Goal: Task Accomplishment & Management: Manage account settings

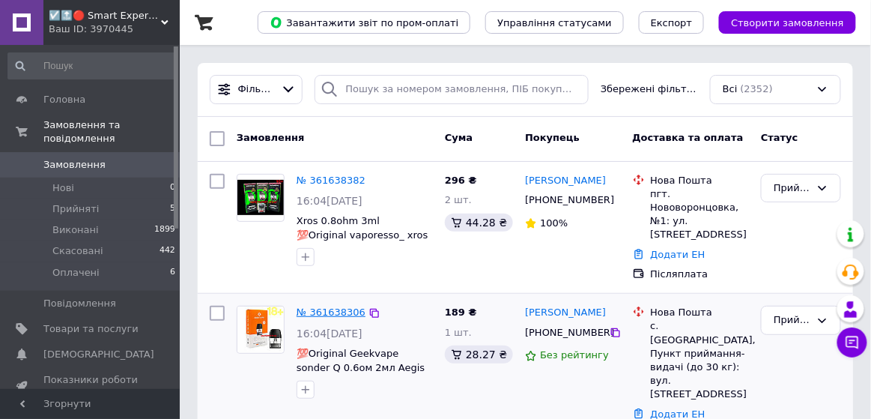
click at [323, 306] on link "№ 361638306" at bounding box center [331, 311] width 69 height 11
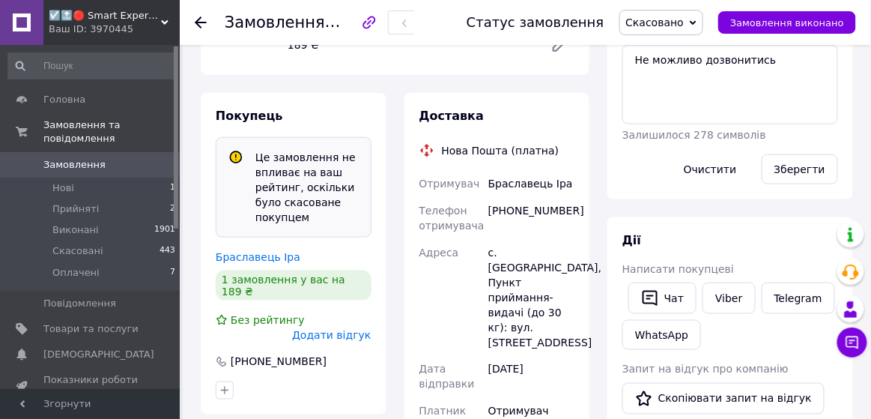
scroll to position [315, 0]
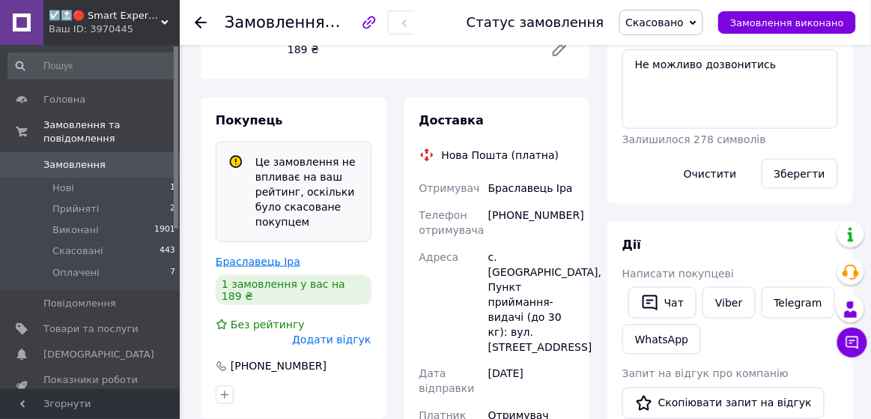
click at [259, 262] on link "Браславець Іра" at bounding box center [258, 261] width 85 height 12
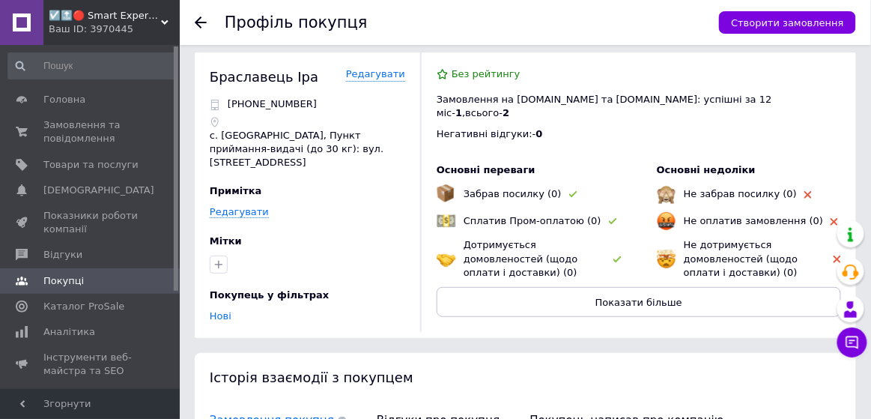
scroll to position [10, 0]
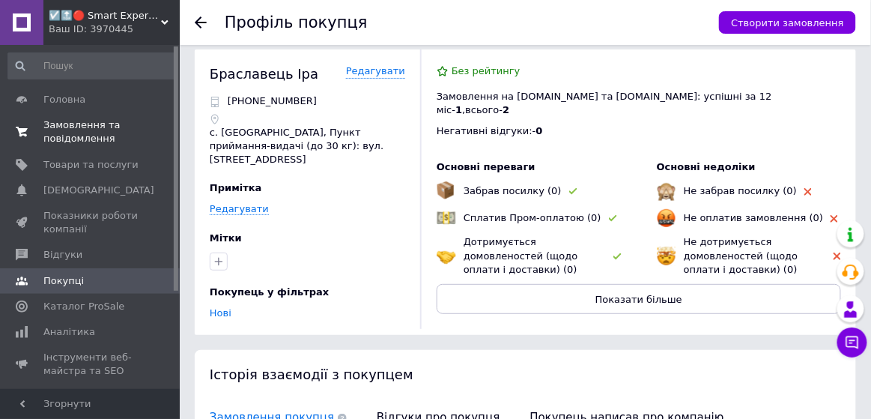
click at [65, 128] on span "Замовлення та повідомлення" at bounding box center [90, 131] width 95 height 27
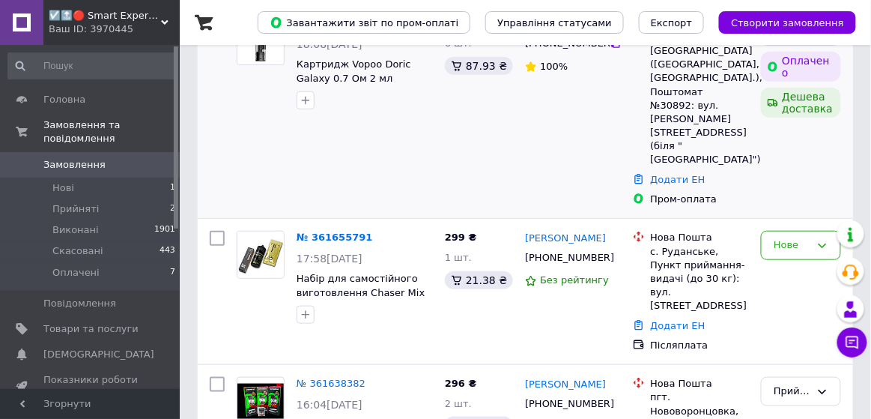
scroll to position [202, 0]
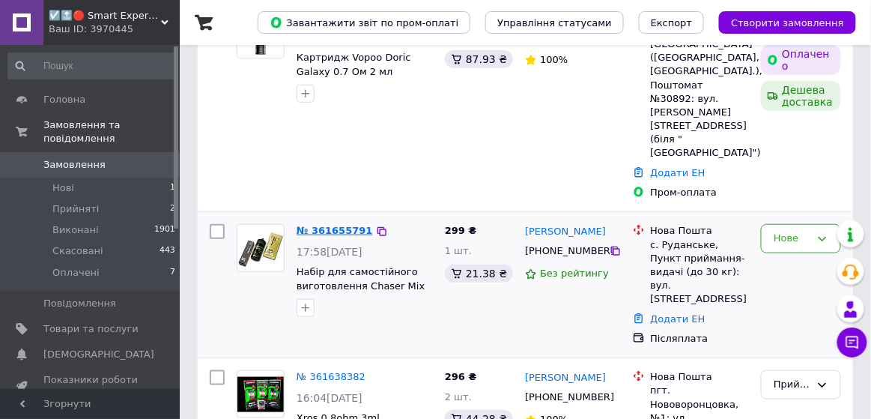
click at [349, 225] on link "№ 361655791" at bounding box center [335, 230] width 76 height 11
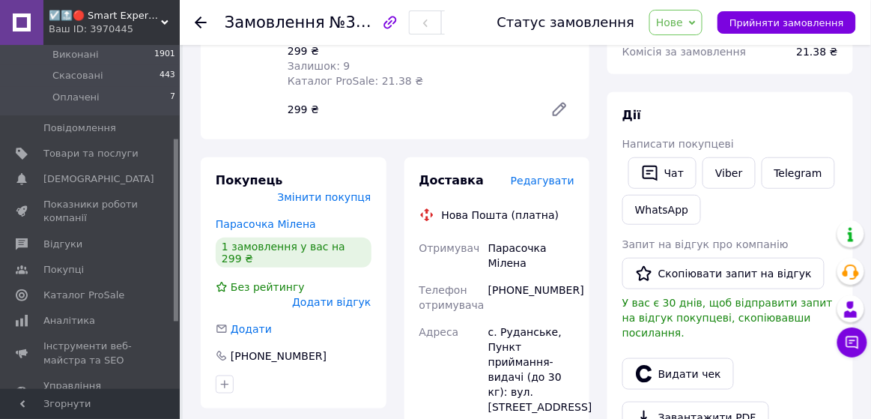
scroll to position [251, 0]
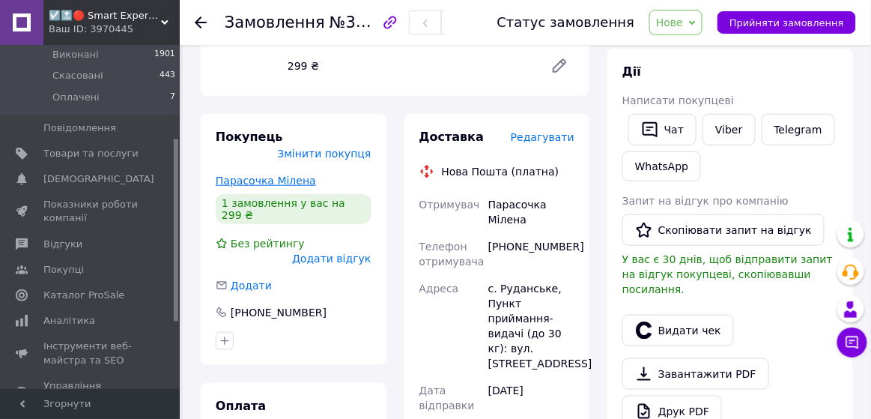
click at [272, 174] on link "Парасочка Мілена" at bounding box center [266, 180] width 100 height 12
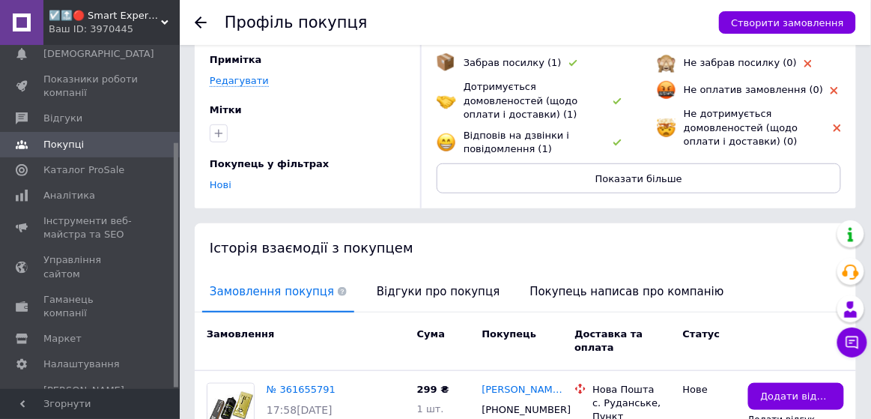
scroll to position [142, 0]
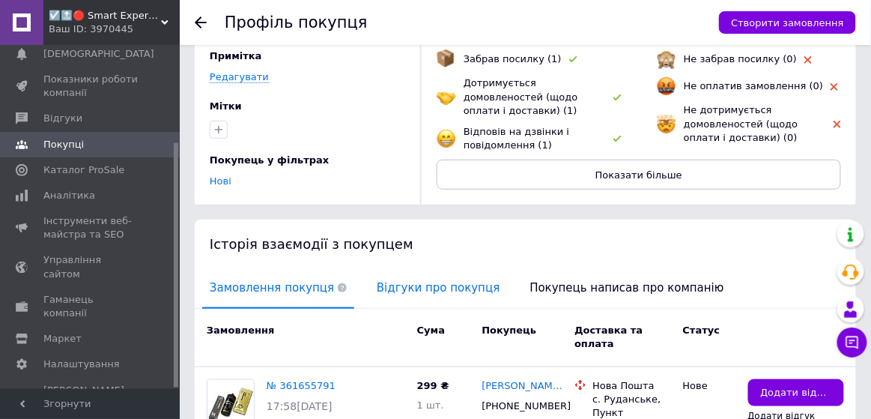
click at [420, 271] on span "Відгуки про покупця" at bounding box center [438, 288] width 138 height 38
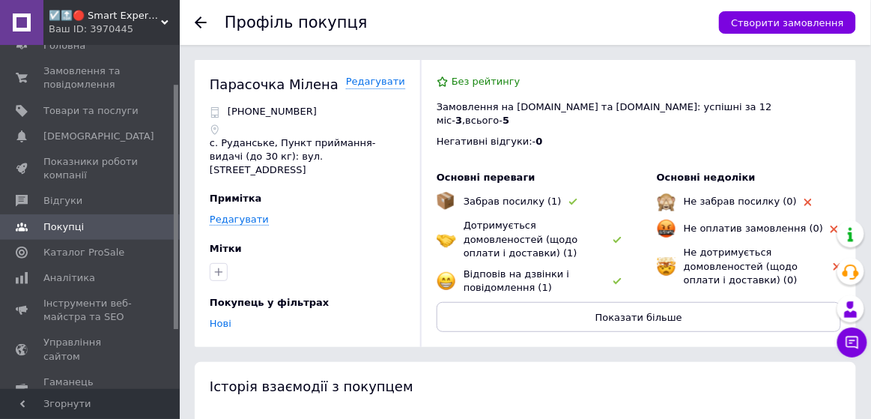
scroll to position [0, 0]
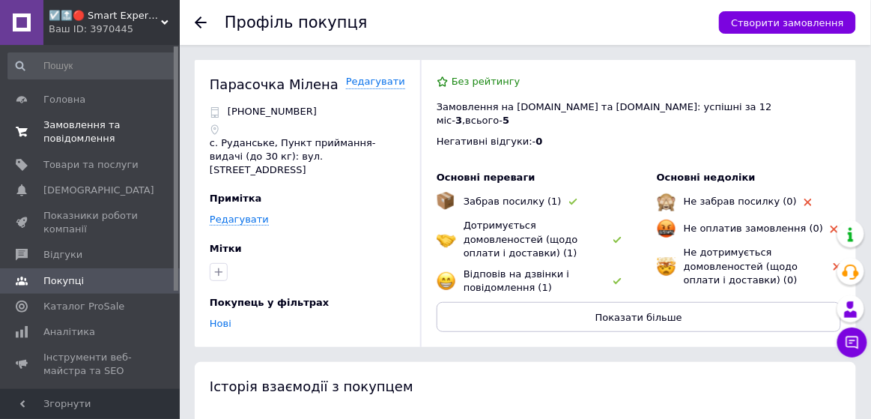
click at [90, 125] on span "Замовлення та повідомлення" at bounding box center [90, 131] width 95 height 27
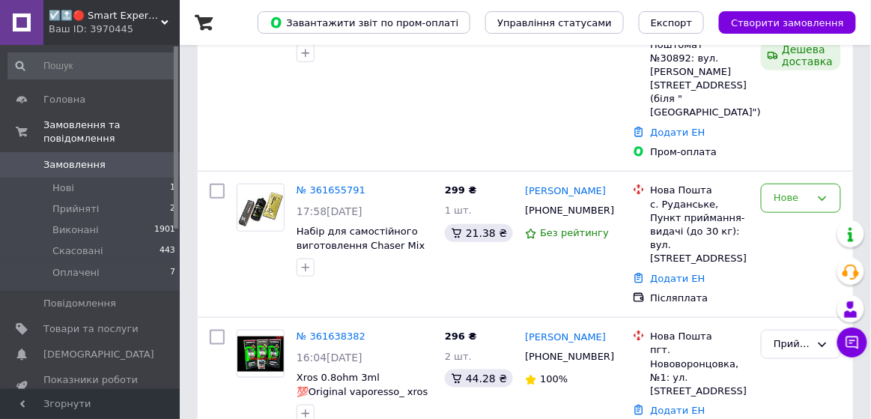
scroll to position [276, 0]
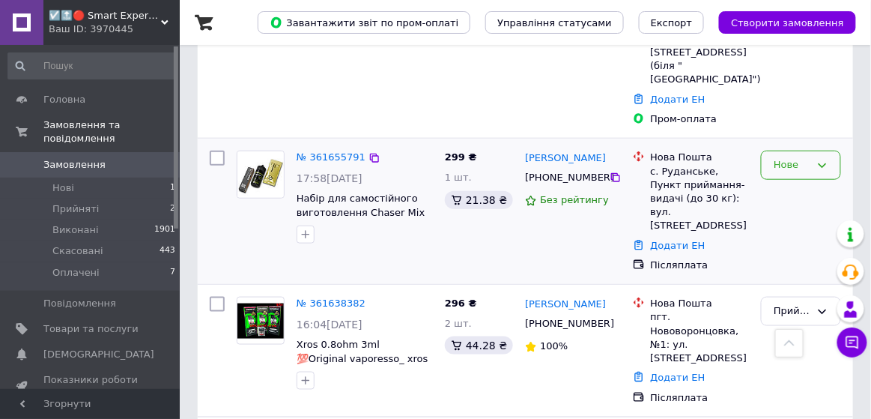
click at [778, 157] on div "Нове" at bounding box center [792, 165] width 37 height 16
click at [789, 183] on li "Прийнято" at bounding box center [801, 197] width 79 height 28
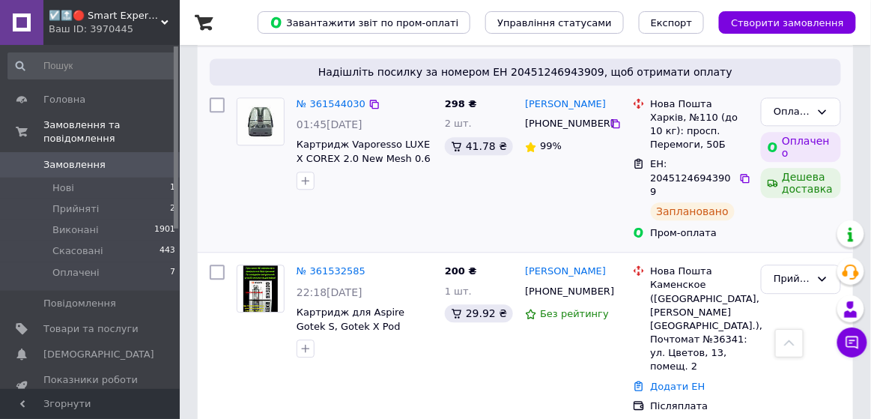
scroll to position [774, 0]
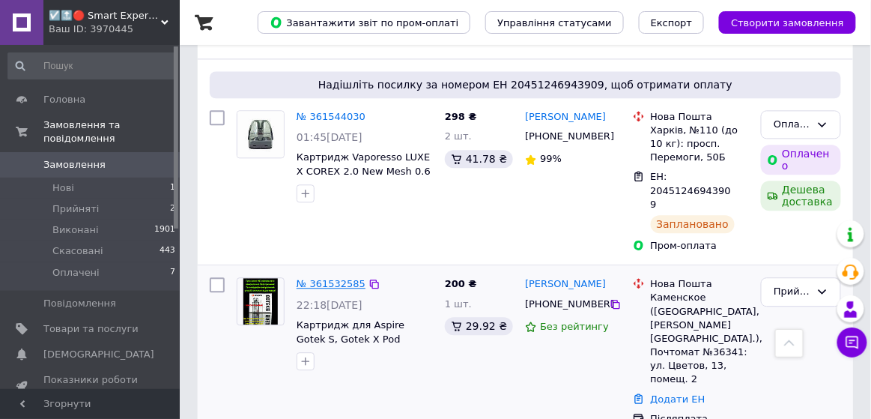
click at [338, 278] on link "№ 361532585" at bounding box center [331, 283] width 69 height 11
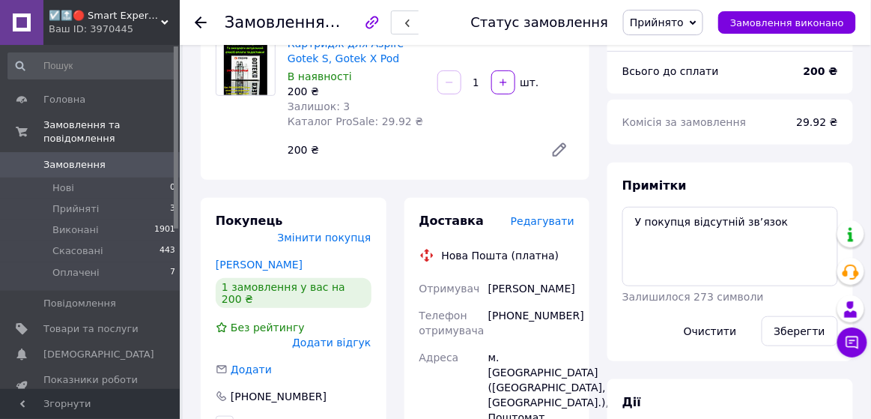
scroll to position [81, 0]
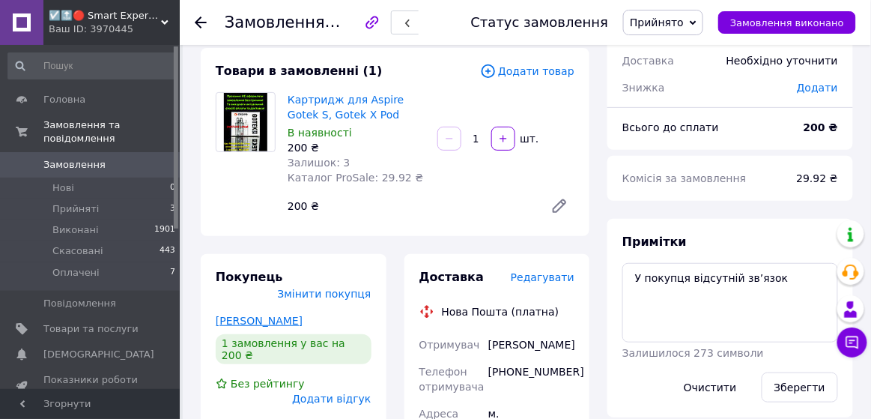
click at [276, 315] on link "[PERSON_NAME]" at bounding box center [259, 321] width 87 height 12
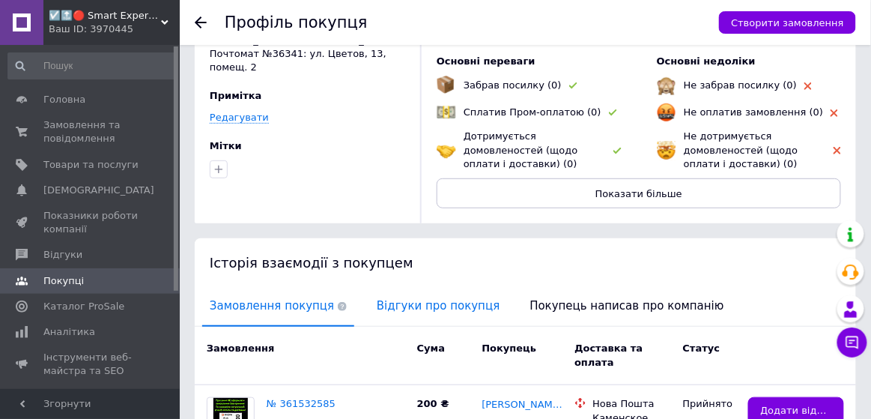
click at [383, 287] on span "Відгуки про покупця" at bounding box center [438, 306] width 138 height 38
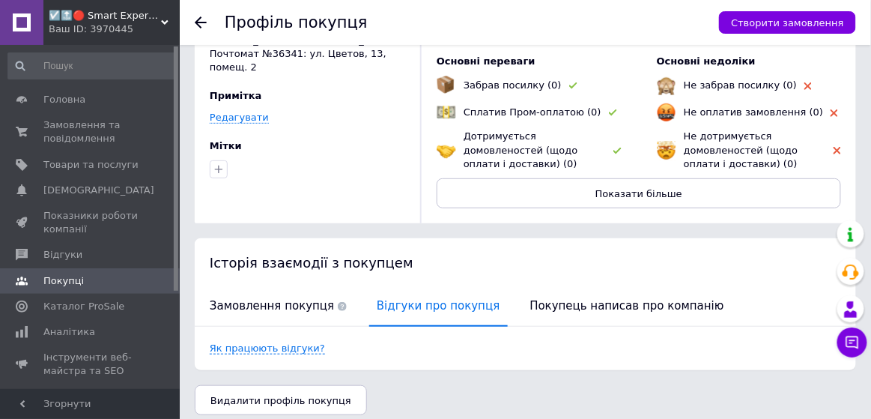
scroll to position [113, 0]
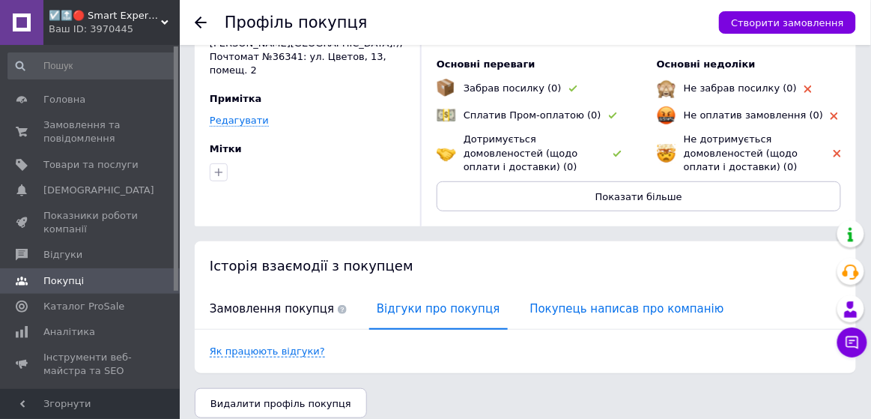
click at [536, 307] on span "Покупець написав про компанію" at bounding box center [627, 309] width 209 height 38
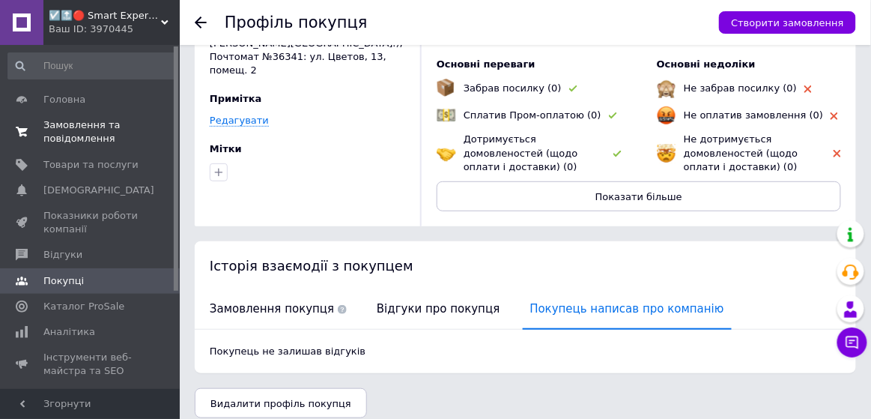
click at [95, 138] on span "Замовлення та повідомлення" at bounding box center [90, 131] width 95 height 27
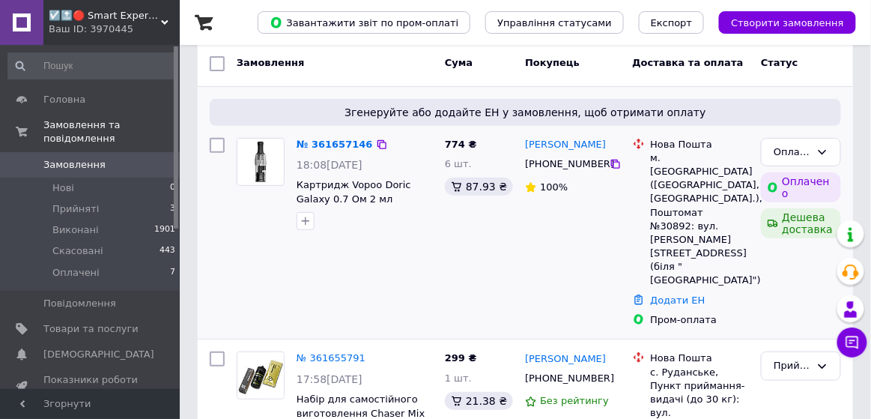
scroll to position [87, 0]
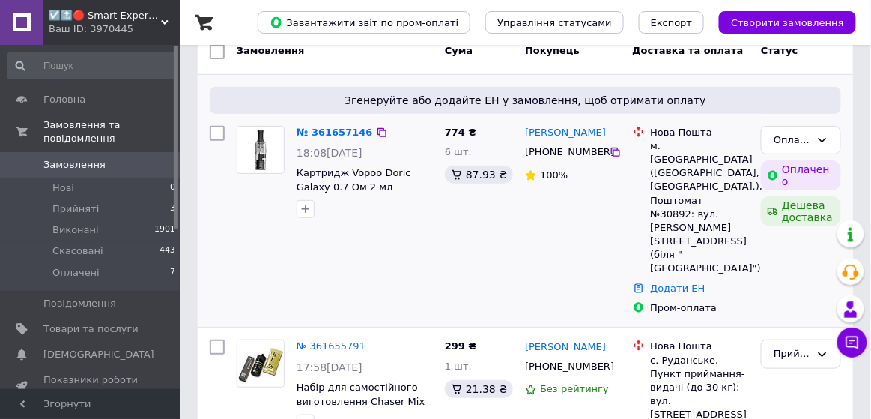
click at [332, 125] on div "№ 361657146" at bounding box center [334, 132] width 79 height 17
click at [344, 132] on link "№ 361657146" at bounding box center [335, 132] width 76 height 11
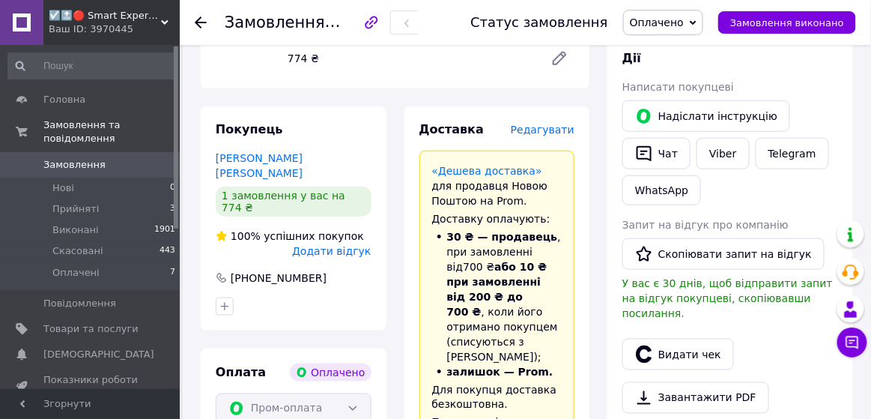
scroll to position [294, 0]
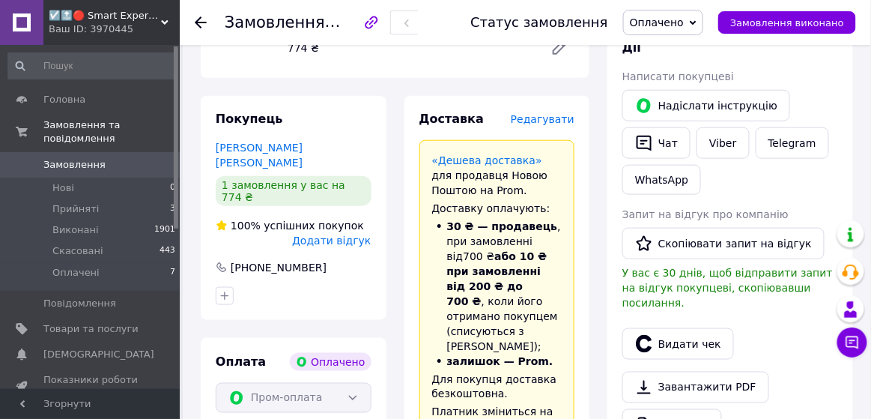
click at [542, 122] on span "Редагувати" at bounding box center [543, 119] width 64 height 12
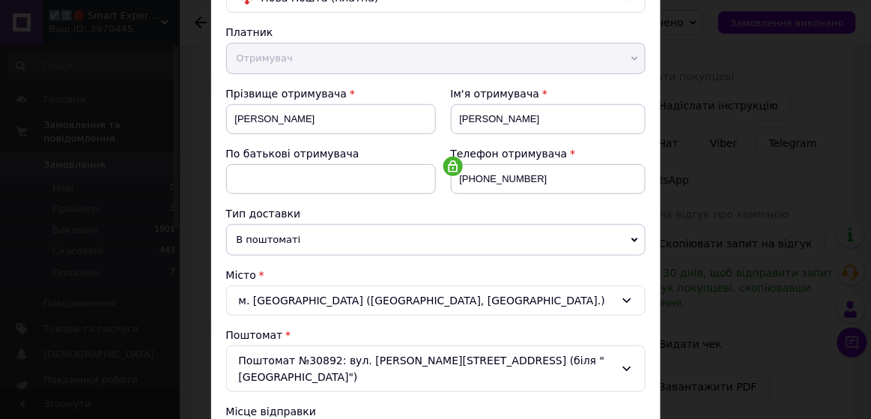
scroll to position [589, 0]
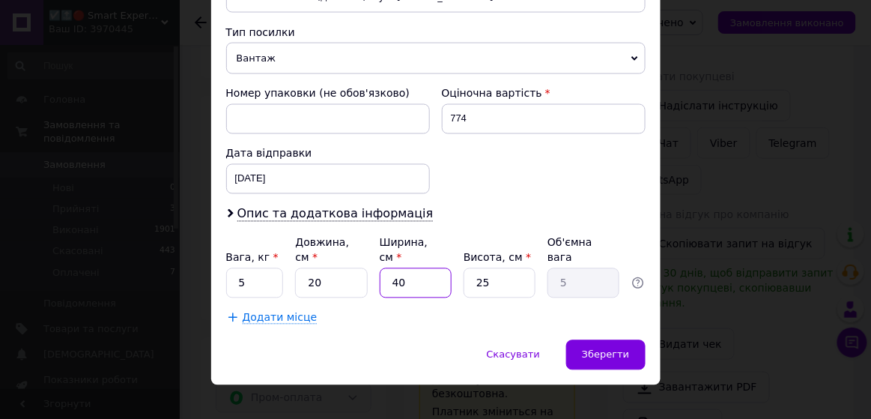
click at [442, 270] on input "40" at bounding box center [416, 283] width 72 height 30
type input "4"
type input "0.5"
type input "1"
type input "0.13"
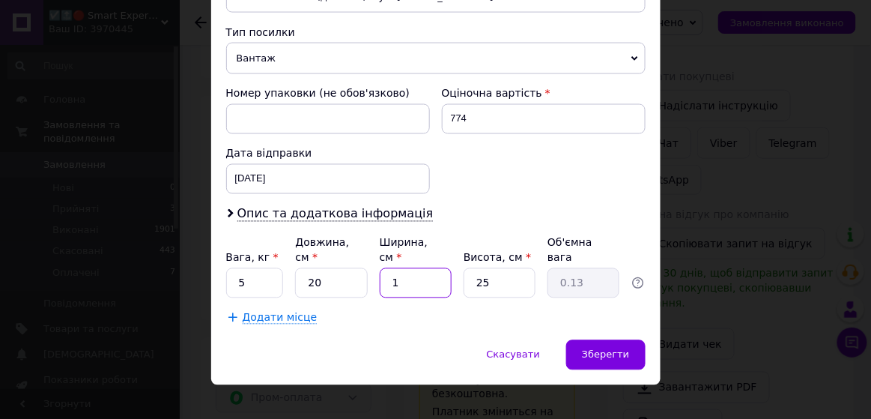
type input "10"
type input "1.25"
type input "10"
click at [495, 272] on input "25" at bounding box center [500, 283] width 72 height 30
type input "2"
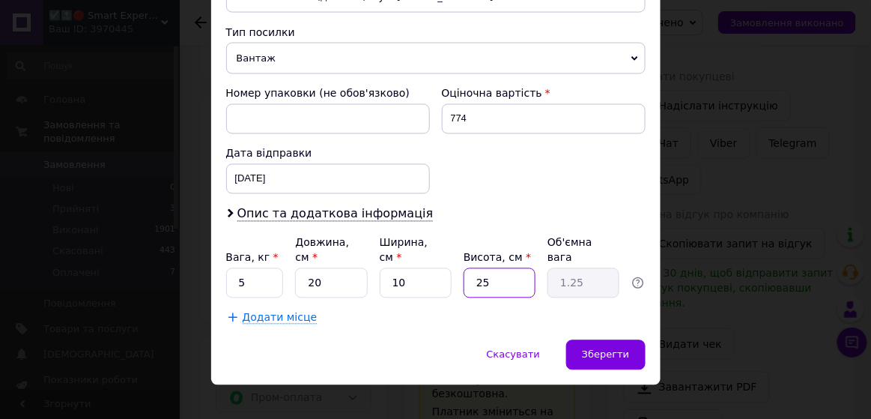
type input "0.1"
type input "8"
type input "0.4"
type input "8"
click at [337, 273] on input "20" at bounding box center [331, 283] width 72 height 30
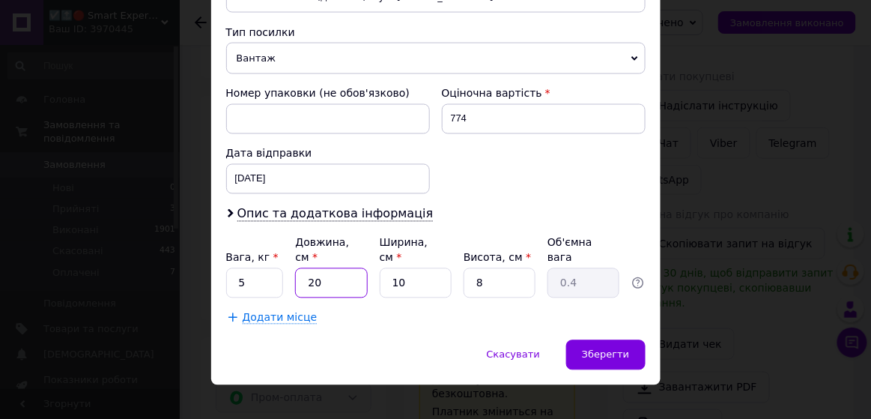
type input "2"
type input "0.1"
type input "7"
type input "0.14"
type input "7"
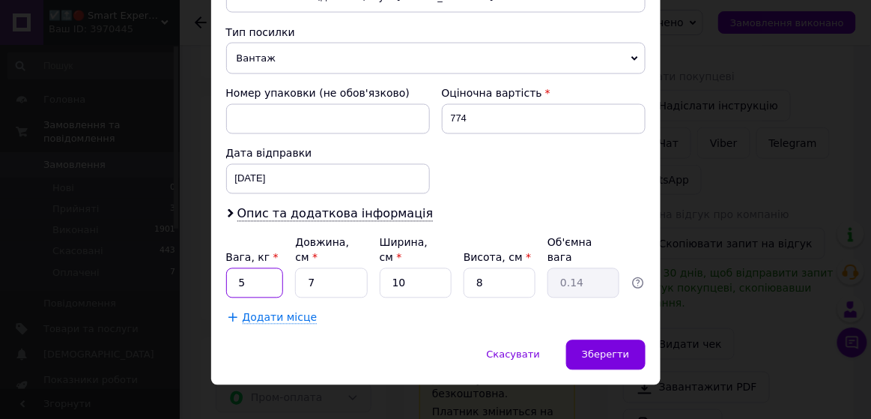
click at [252, 279] on input "5" at bounding box center [255, 283] width 58 height 30
type input "0.7"
click at [585, 349] on span "Зберегти" at bounding box center [605, 354] width 47 height 11
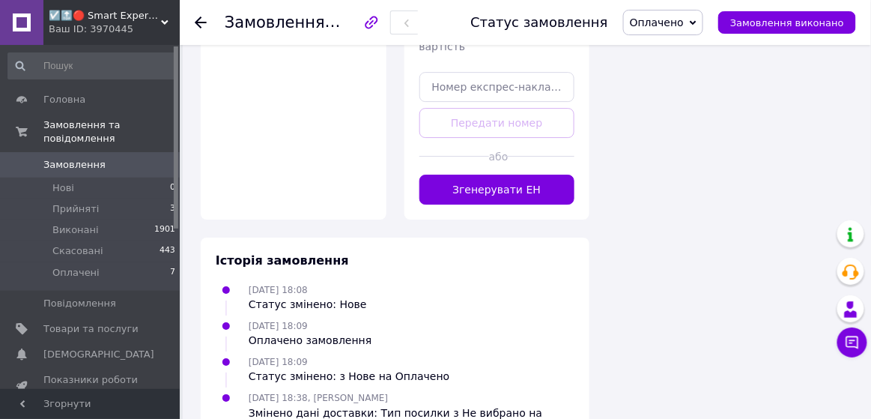
scroll to position [1153, 0]
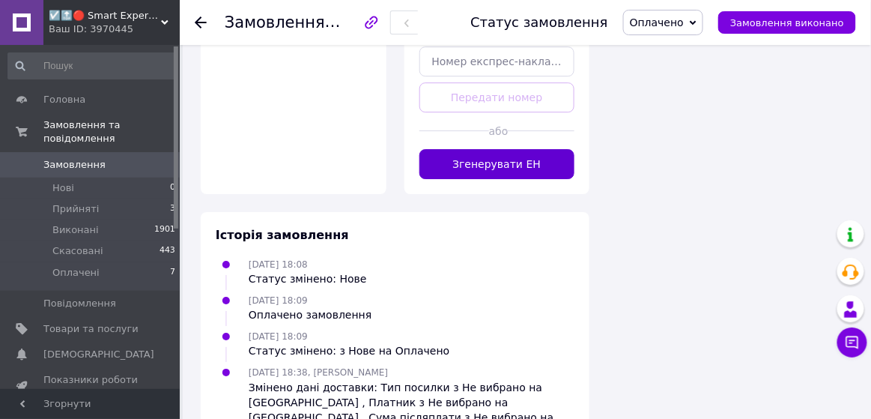
click at [473, 149] on button "Згенерувати ЕН" at bounding box center [497, 164] width 156 height 30
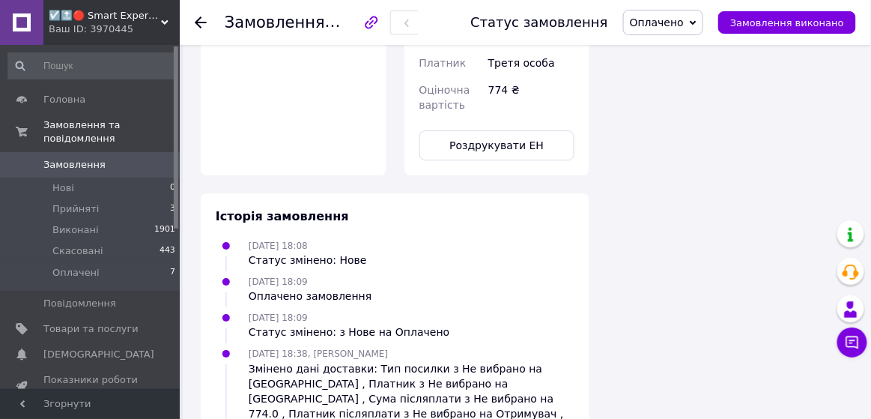
click at [109, 161] on span "Замовлення" at bounding box center [90, 164] width 95 height 13
